Goal: Transaction & Acquisition: Purchase product/service

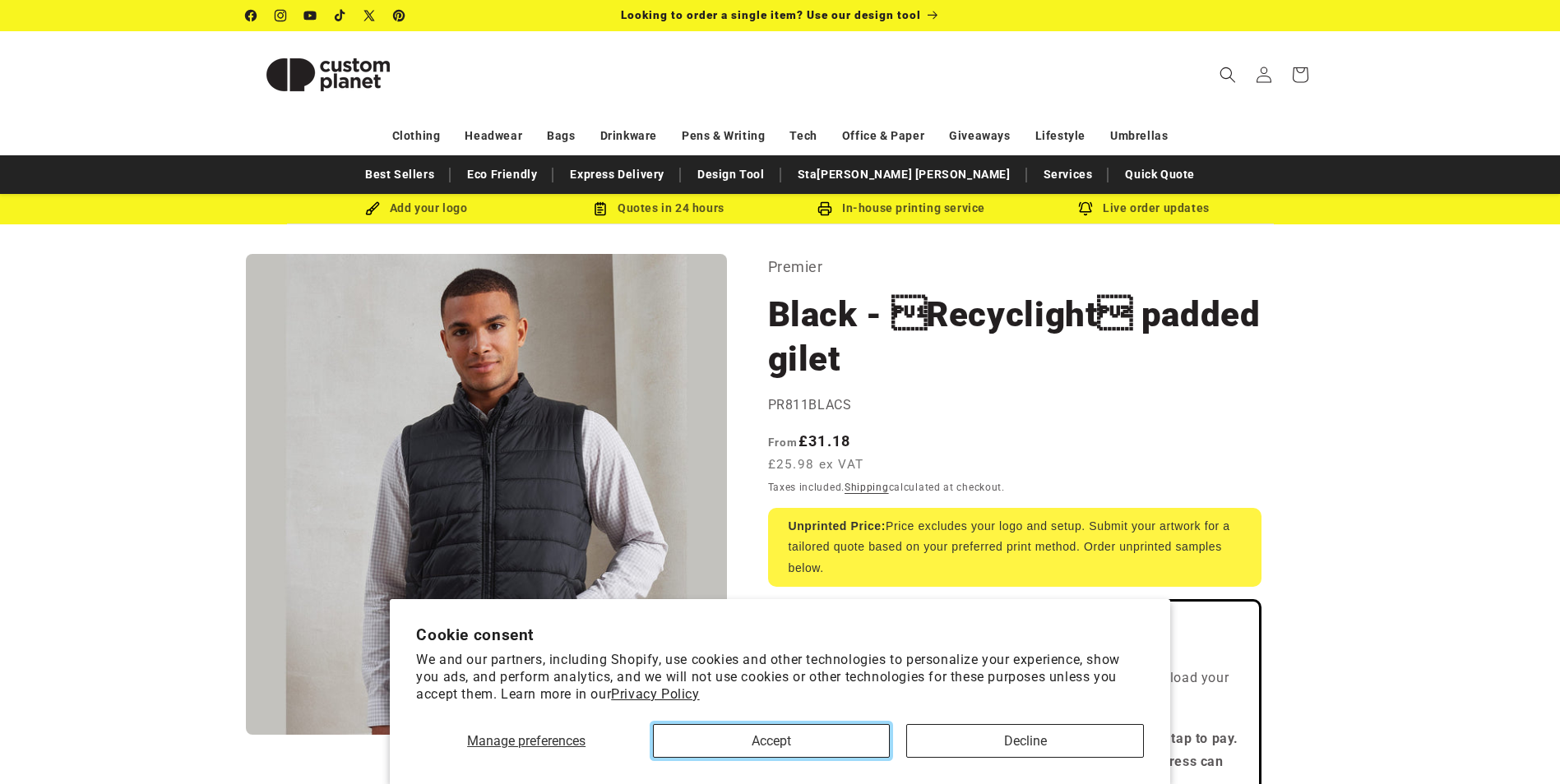
click at [754, 734] on button "Accept" at bounding box center [772, 741] width 237 height 34
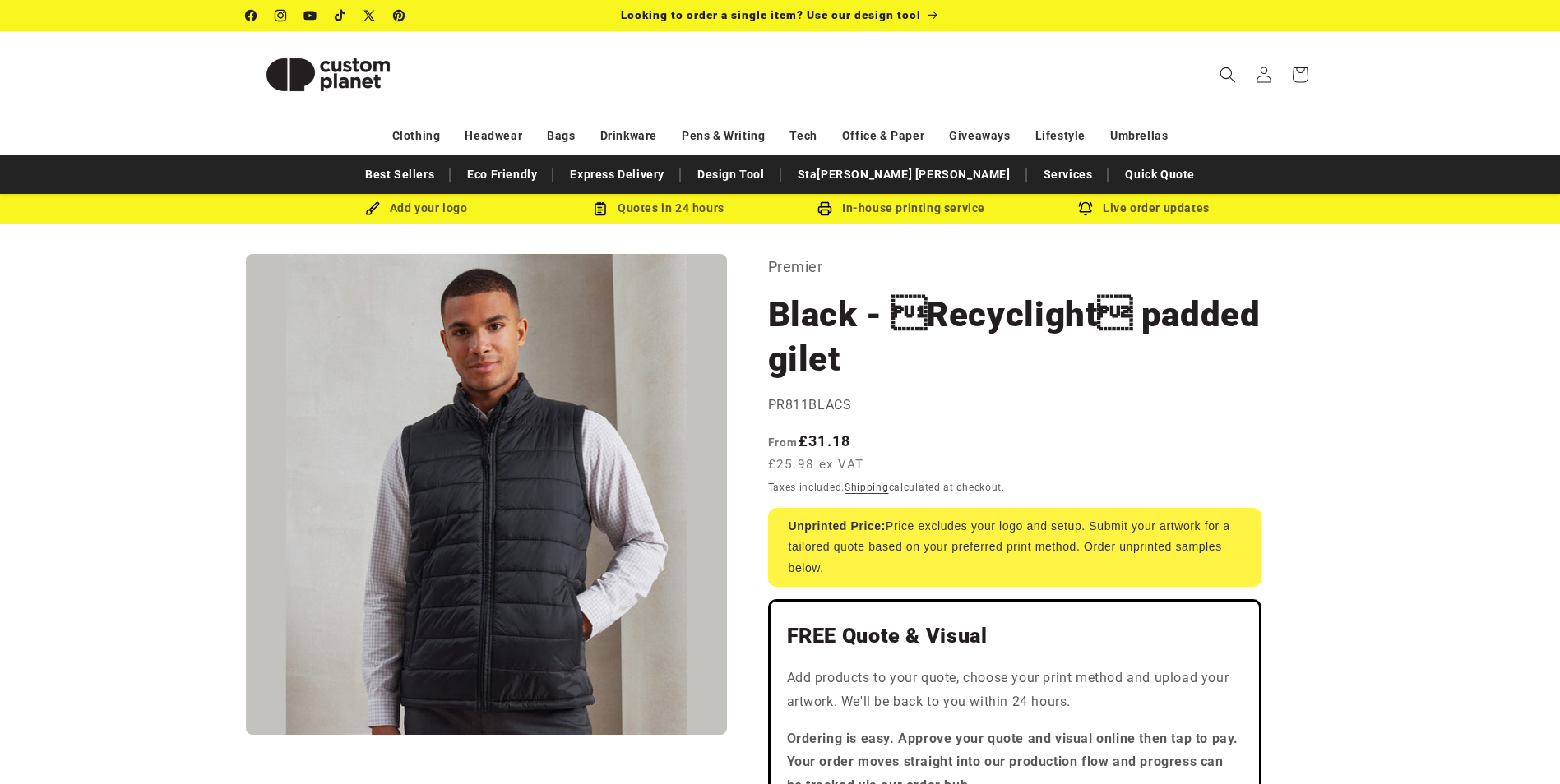
scroll to position [82, 0]
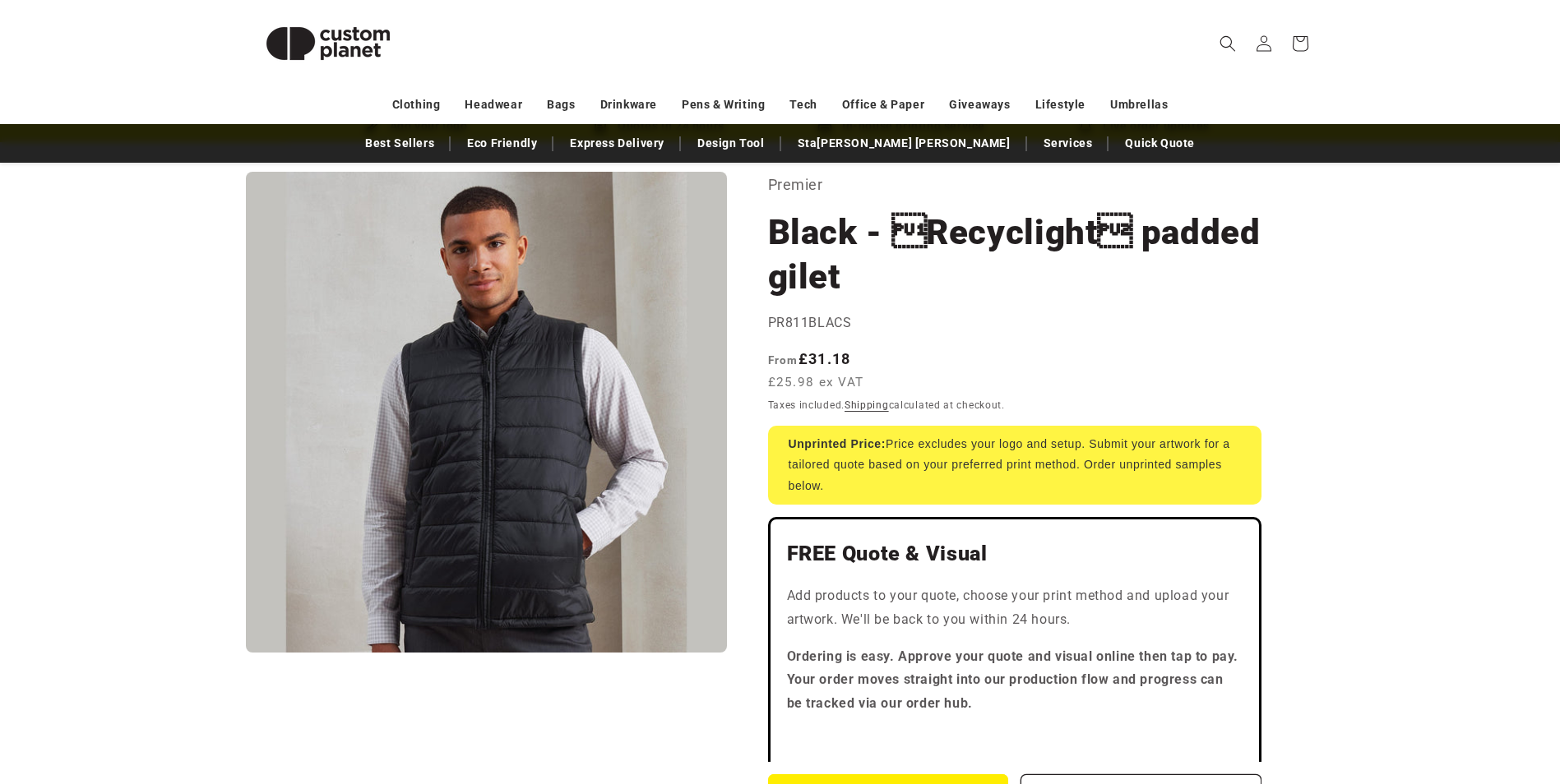
click at [246, 653] on button "Open media 1 in modal" at bounding box center [246, 653] width 0 height 0
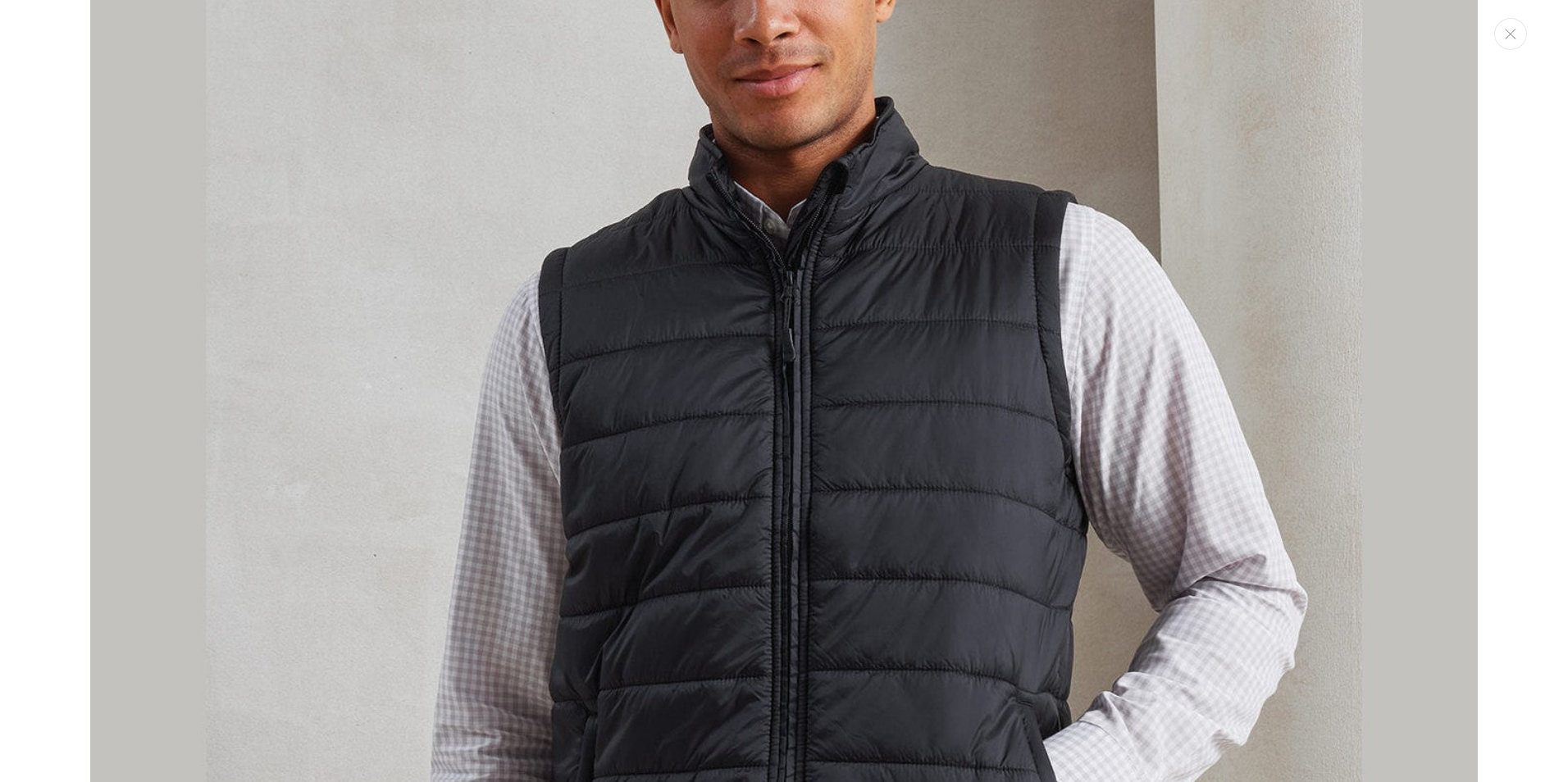
scroll to position [0, 0]
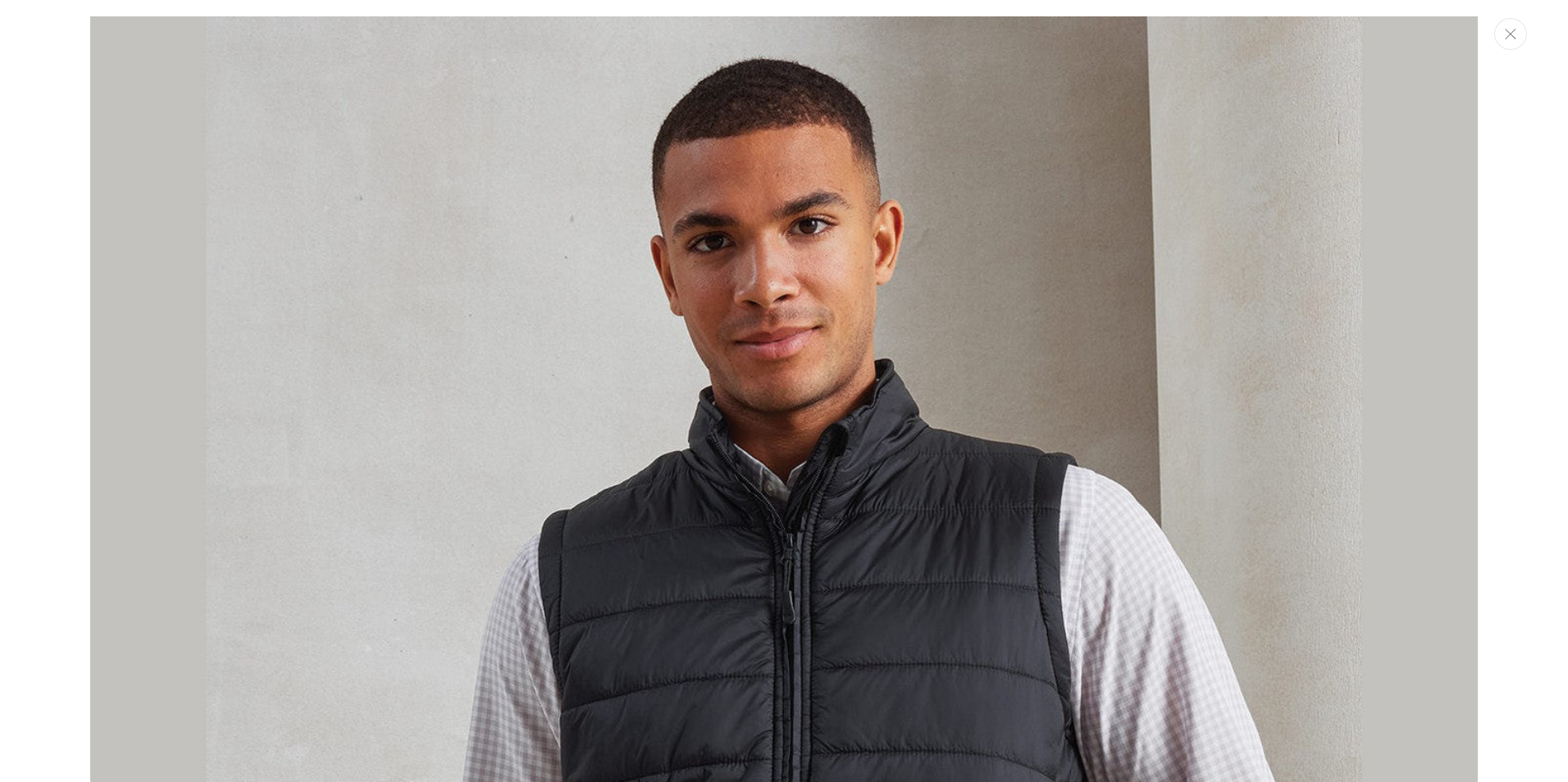
click at [1511, 46] on button "Close" at bounding box center [1510, 34] width 33 height 32
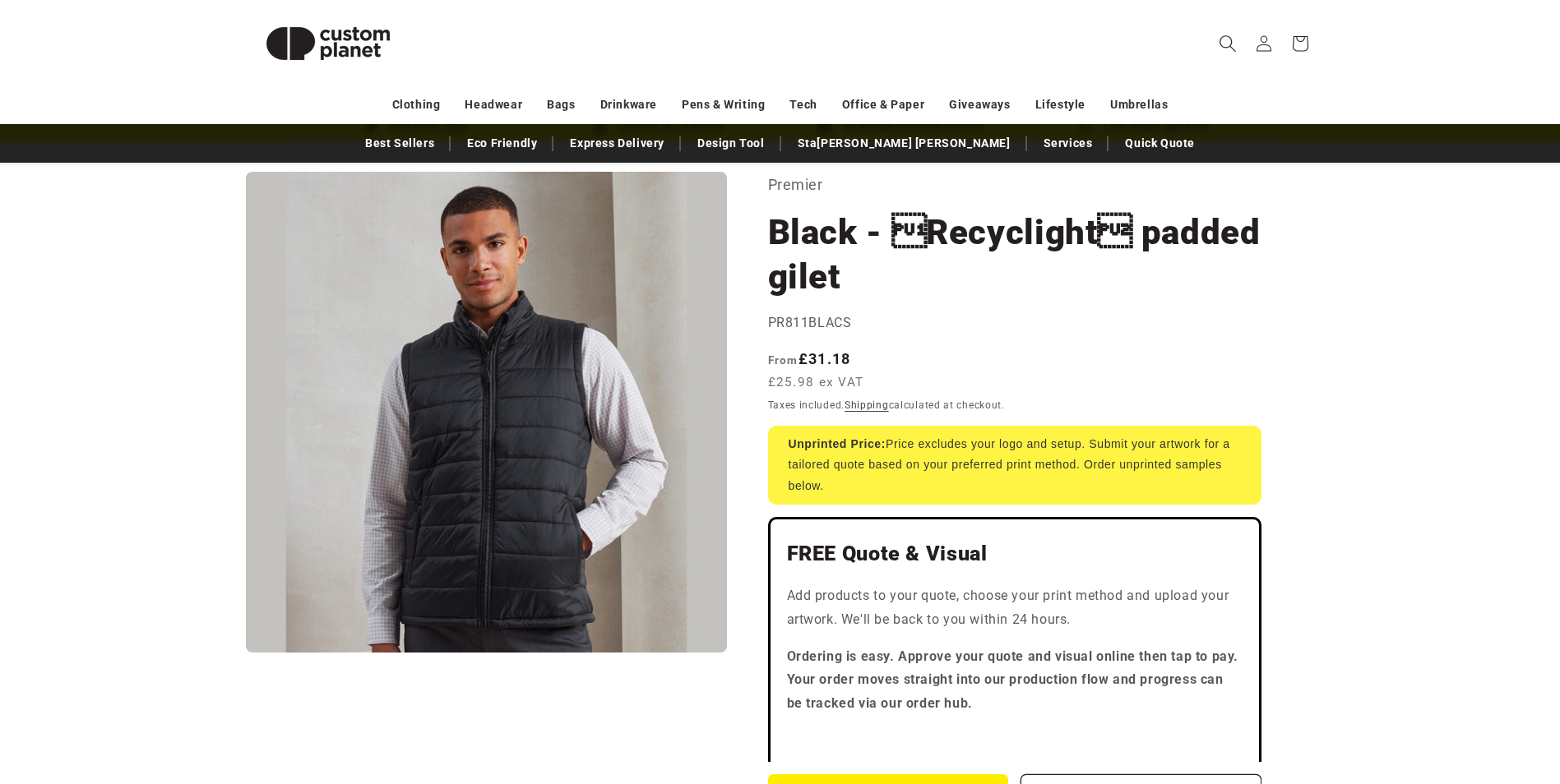
click at [1227, 49] on icon "Search" at bounding box center [1227, 43] width 17 height 17
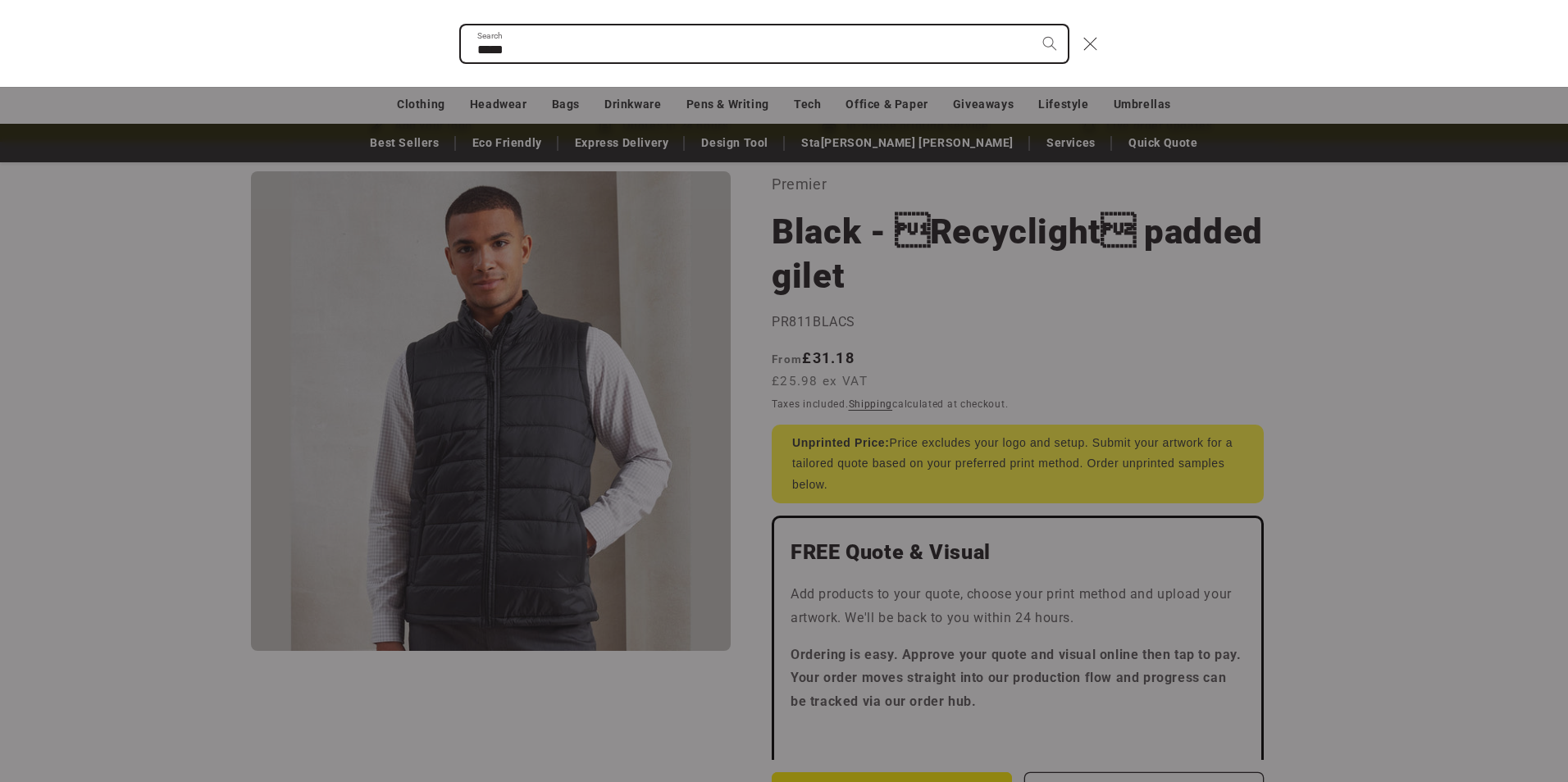
type input "*****"
click at [1031, 26] on button "Search" at bounding box center [1049, 44] width 36 height 36
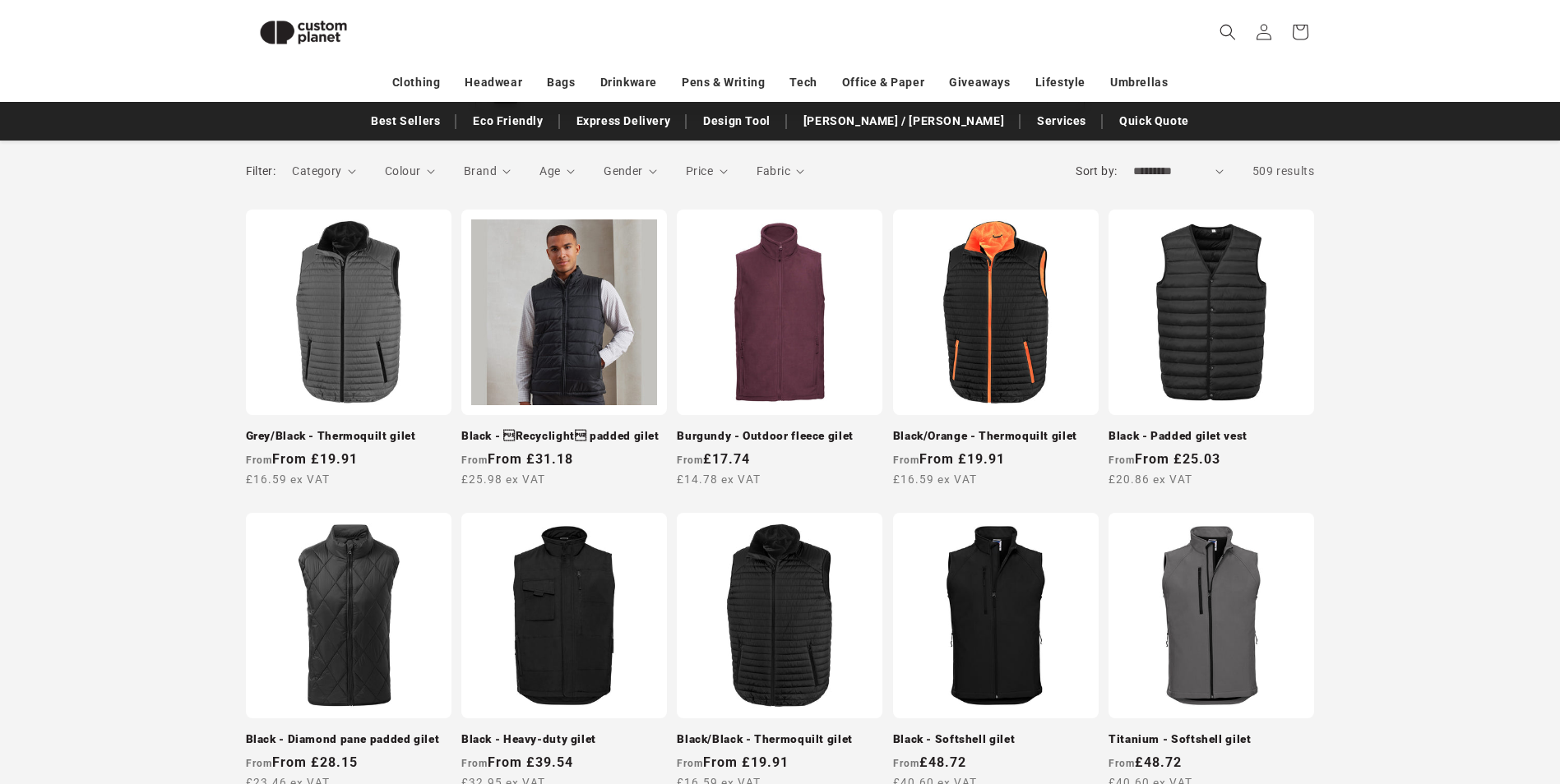
scroll to position [224, 0]
drag, startPoint x: 1008, startPoint y: 335, endPoint x: 1196, endPoint y: 388, distance: 195.3
click at [1010, 430] on link "Black/Orange - Thermoquilt gilet" at bounding box center [996, 437] width 205 height 15
click at [548, 430] on link "Black - Recyclight padded gilet" at bounding box center [564, 437] width 205 height 15
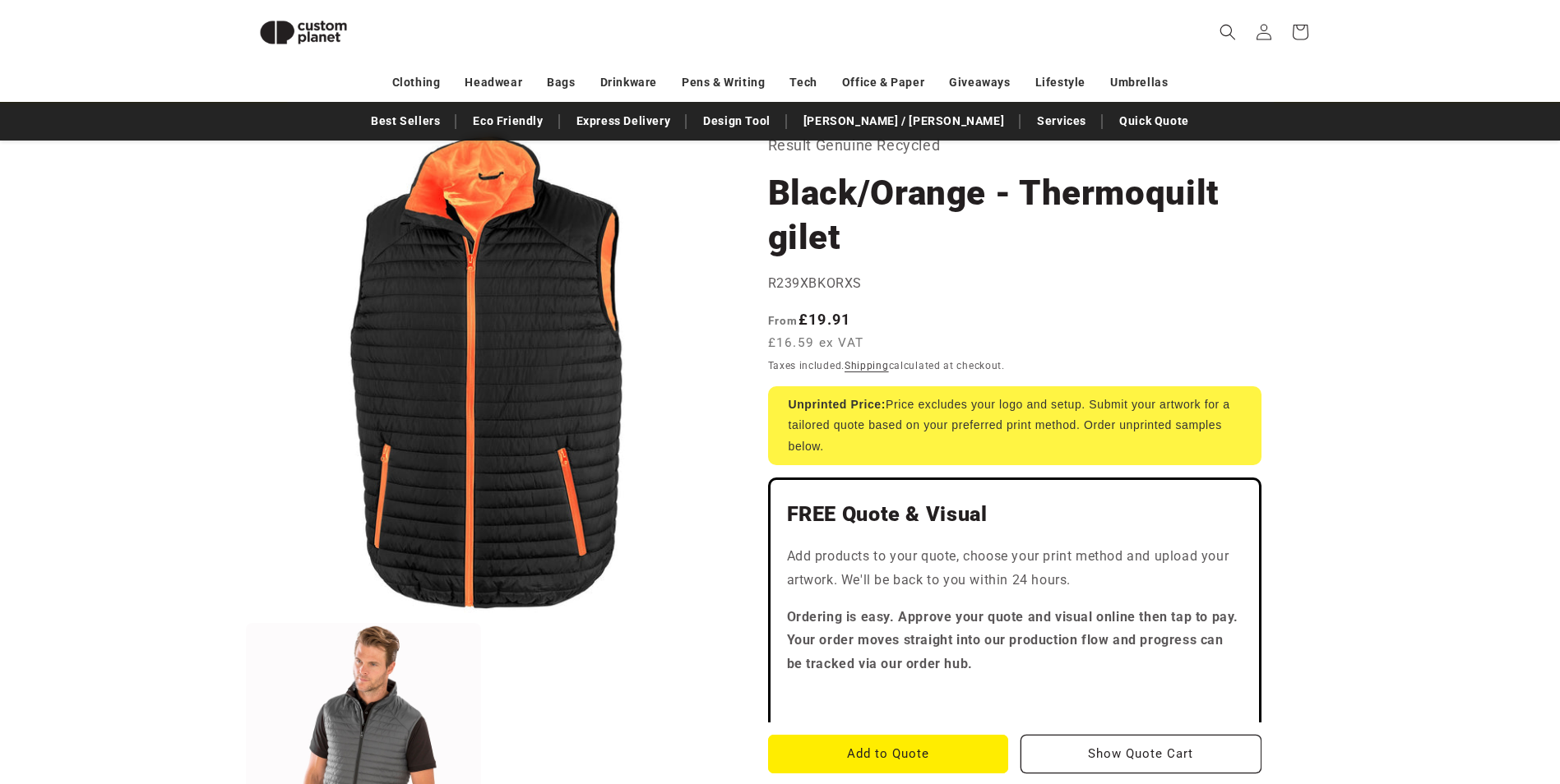
scroll to position [60, 0]
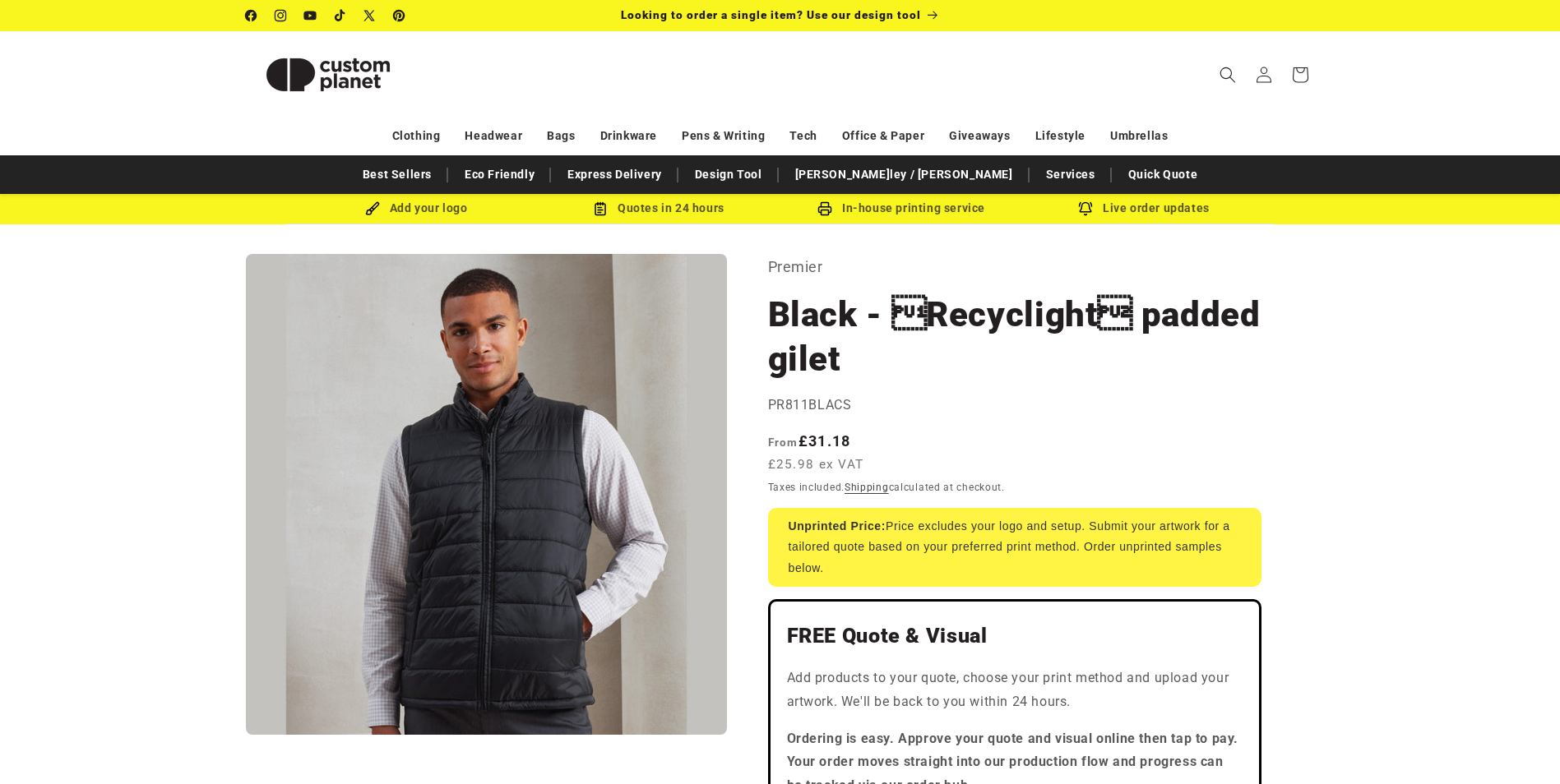
click at [246, 735] on button "Open media 1 in modal" at bounding box center [246, 735] width 0 height 0
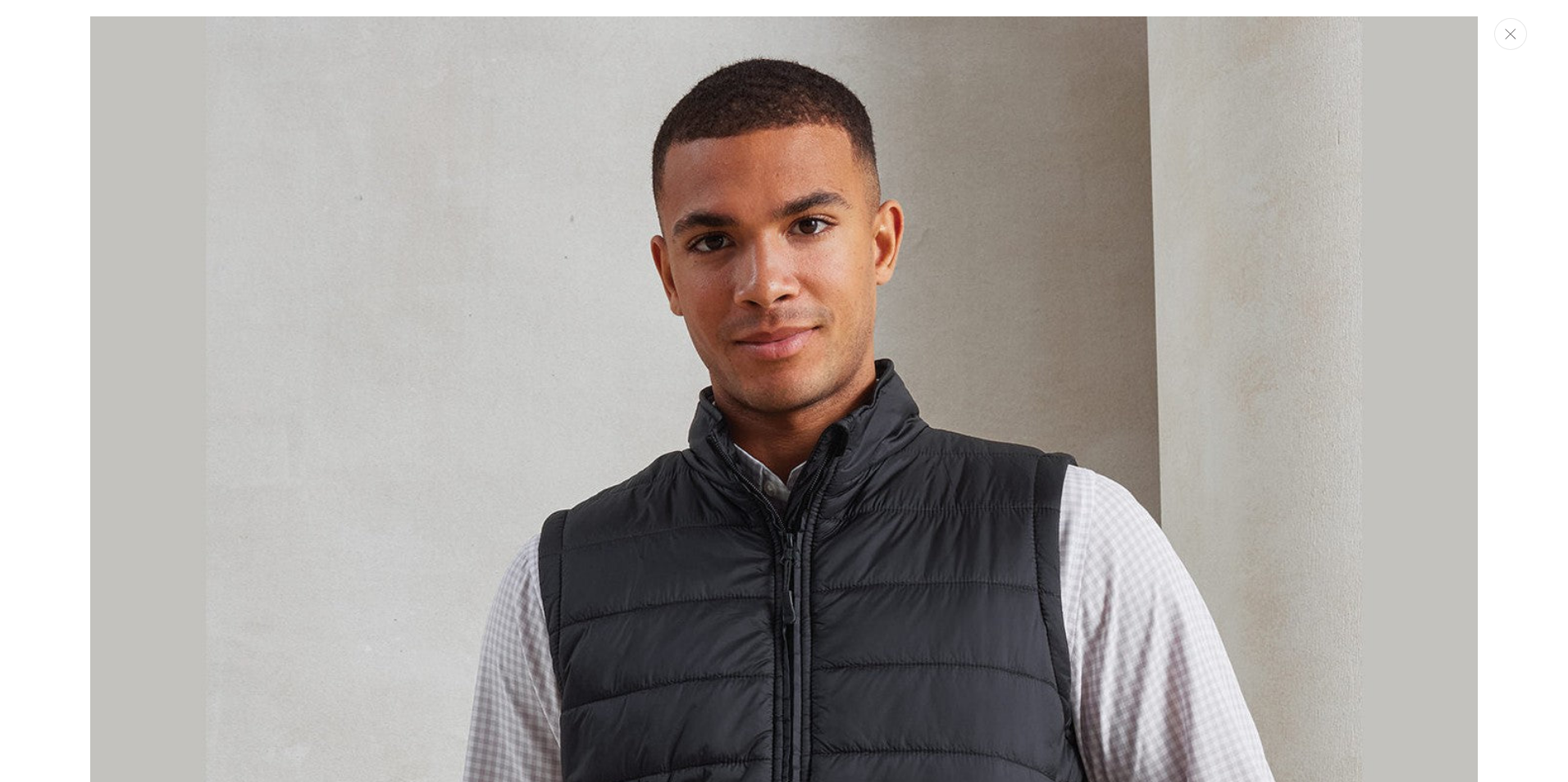
click at [1507, 40] on button "Close" at bounding box center [1510, 34] width 33 height 32
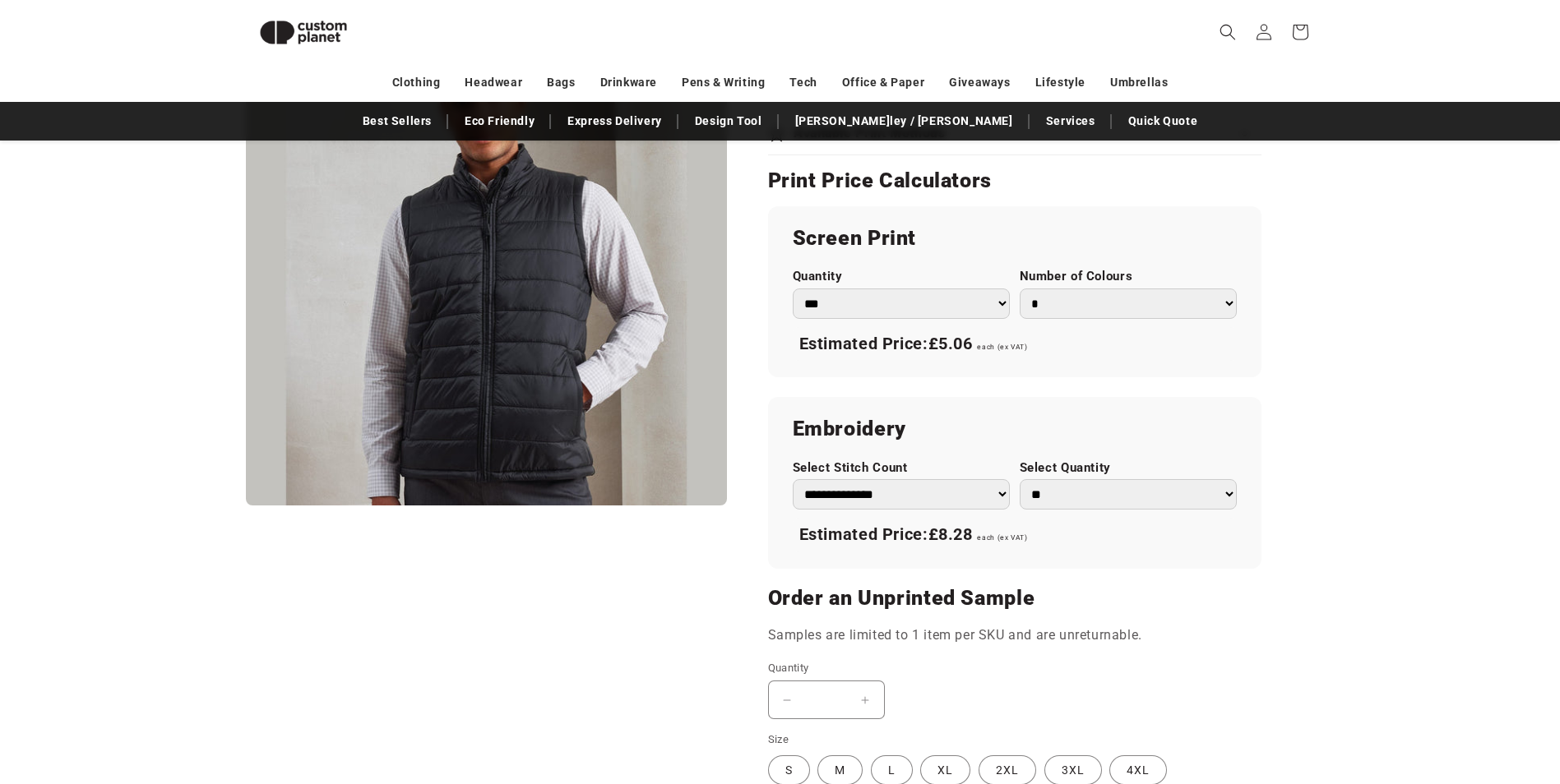
scroll to position [883, 0]
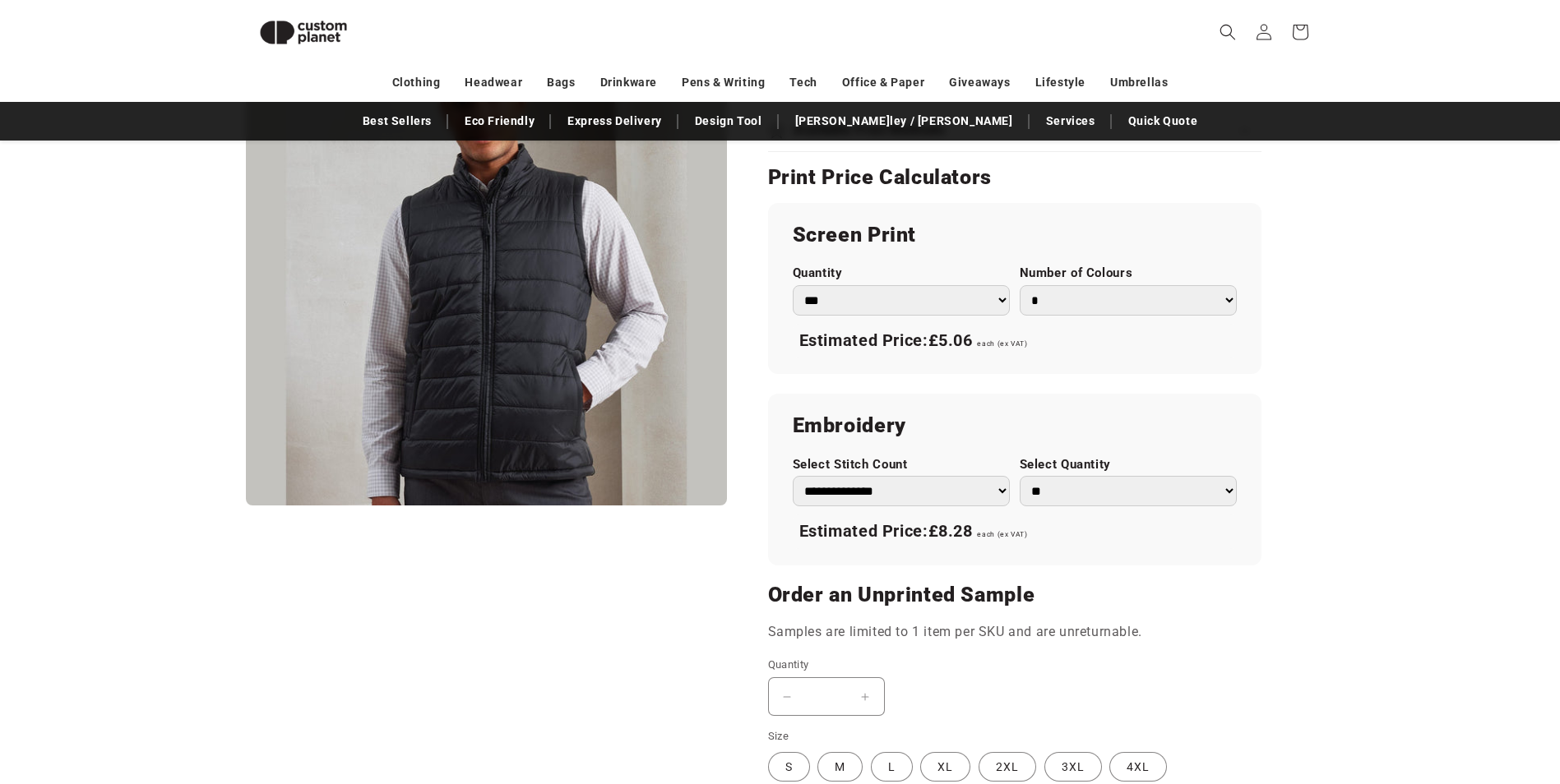
click at [963, 489] on select "**********" at bounding box center [901, 491] width 217 height 31
click at [968, 492] on select "**********" at bounding box center [901, 491] width 217 height 31
click at [593, 571] on div "Skip to product information Open media 1 in modal 1 / of 1" at bounding box center [486, 156] width 481 height 1615
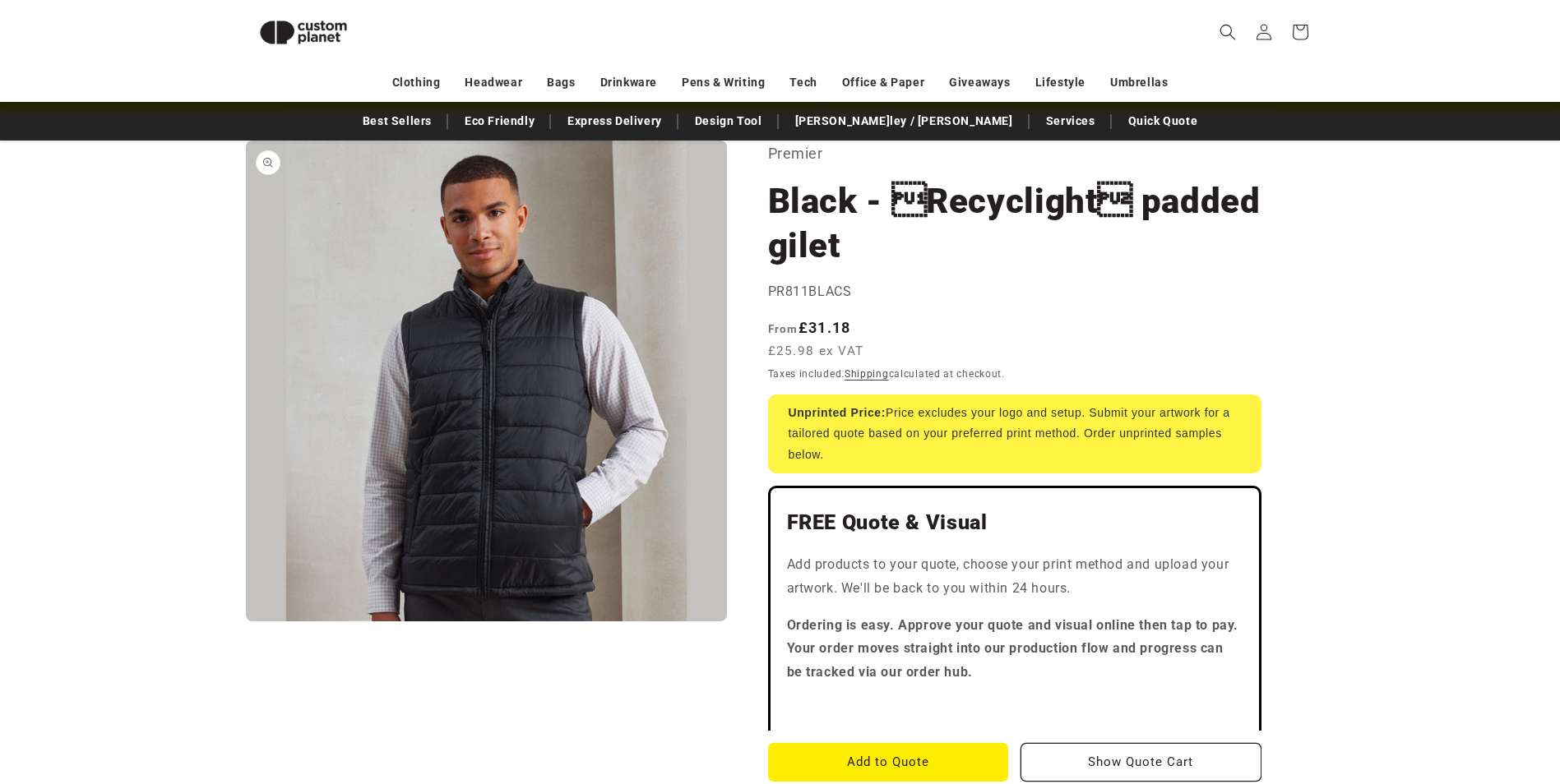
scroll to position [0, 0]
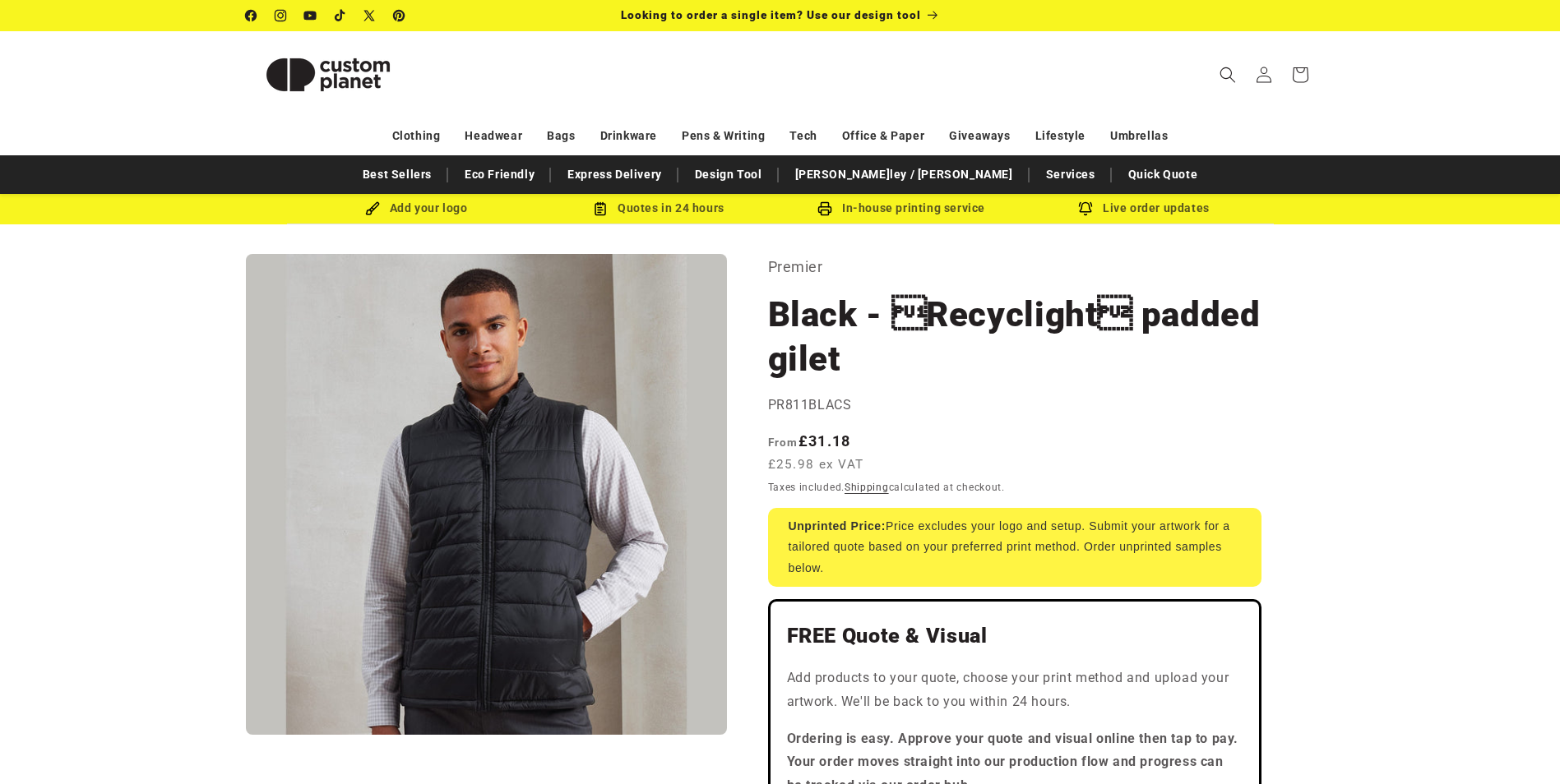
drag, startPoint x: 205, startPoint y: 99, endPoint x: 267, endPoint y: 64, distance: 71.2
click at [205, 99] on header "Search My Account / Order Progress Cart Clothing Clothing T-shirts" at bounding box center [780, 75] width 1151 height 86
click at [114, 102] on sticky-header "Search My Account / Order Progress Cart Clothing Clothing T-shirts" at bounding box center [780, 75] width 1560 height 86
